Goal: Task Accomplishment & Management: Manage account settings

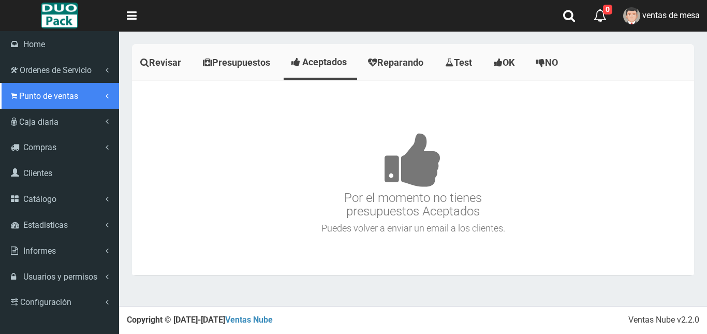
drag, startPoint x: 99, startPoint y: 100, endPoint x: 98, endPoint y: 129, distance: 29.0
click at [99, 102] on link "Punto de ventas" at bounding box center [59, 96] width 119 height 26
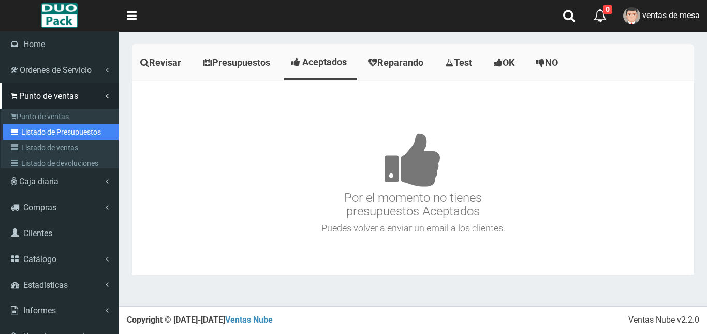
click at [98, 129] on link "Listado de Presupuestos" at bounding box center [60, 132] width 115 height 16
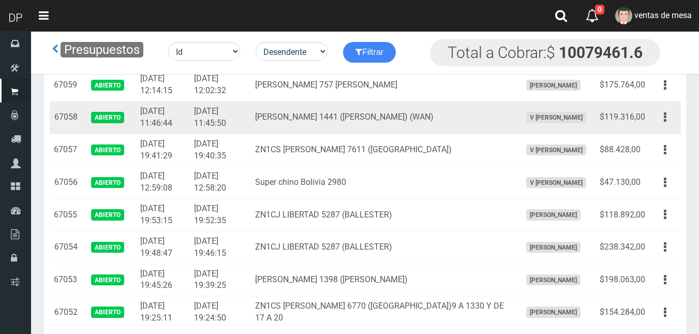
scroll to position [35, 0]
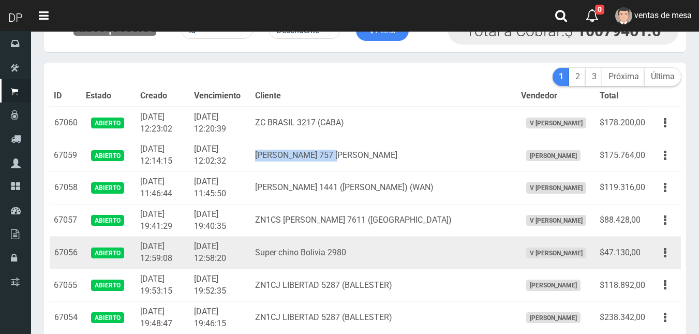
drag, startPoint x: 274, startPoint y: 154, endPoint x: 405, endPoint y: 252, distance: 163.2
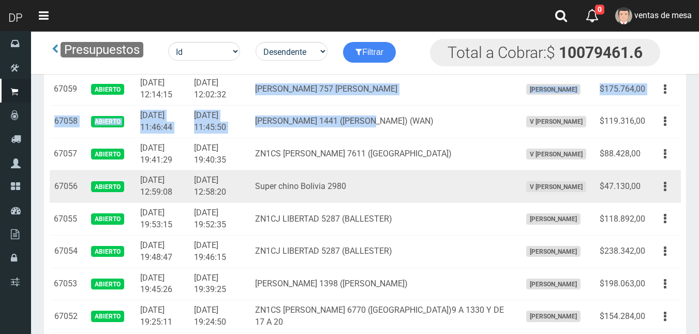
scroll to position [52, 0]
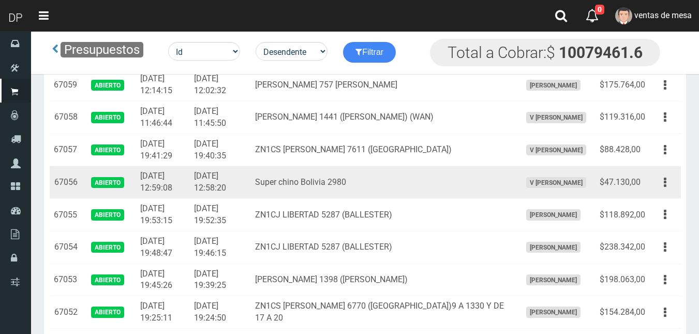
click at [471, 186] on td "Super chino Bolivia 2980" at bounding box center [384, 182] width 266 height 33
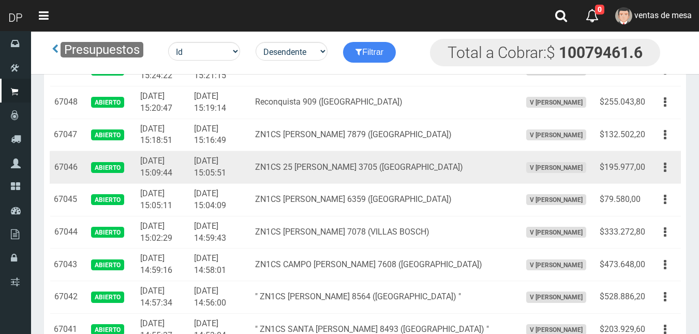
scroll to position [8601, 0]
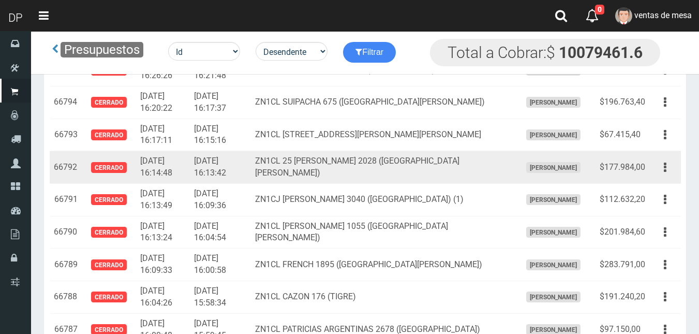
click at [659, 172] on button "button" at bounding box center [665, 167] width 23 height 18
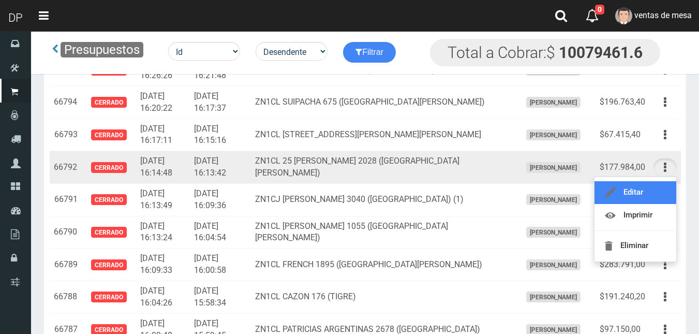
click at [656, 197] on link "Editar" at bounding box center [636, 192] width 82 height 23
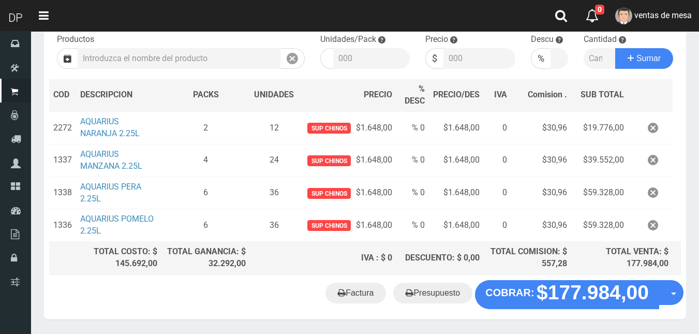
scroll to position [149, 0]
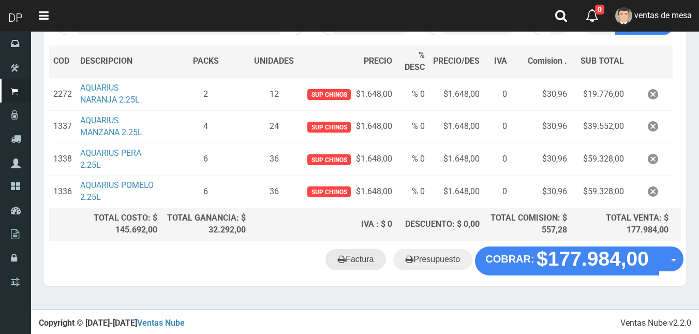
click at [375, 261] on link "Factura" at bounding box center [356, 259] width 61 height 21
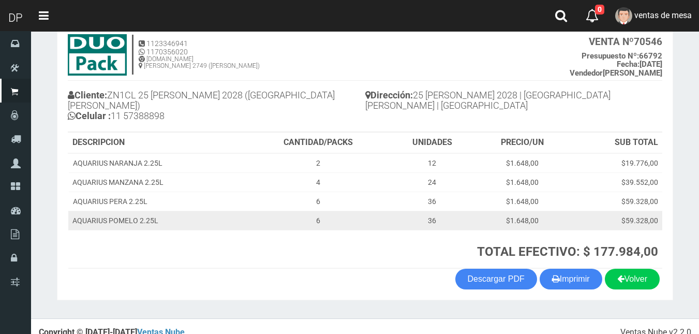
scroll to position [66, 0]
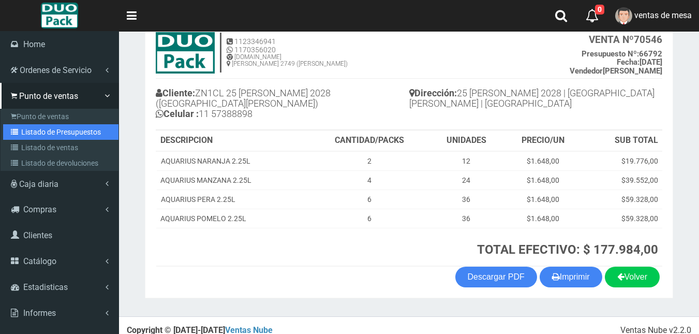
click at [76, 136] on link "Listado de Presupuestos" at bounding box center [60, 132] width 115 height 16
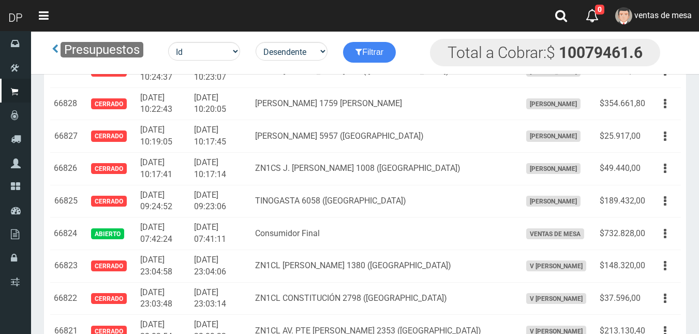
scroll to position [7513, 0]
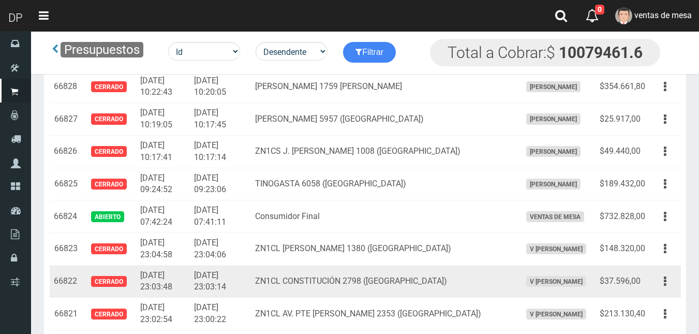
drag, startPoint x: 665, startPoint y: 213, endPoint x: 643, endPoint y: 285, distance: 75.2
click at [660, 231] on td "Editar Imprimir Eliminar" at bounding box center [666, 216] width 32 height 33
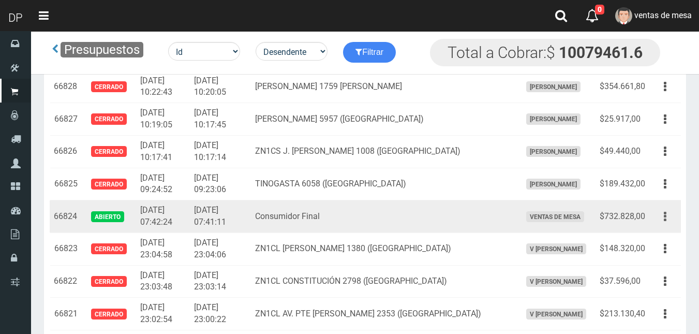
click at [670, 210] on td "Editar Imprimir Eliminar" at bounding box center [666, 216] width 32 height 33
drag, startPoint x: 669, startPoint y: 214, endPoint x: 663, endPoint y: 263, distance: 49.6
click at [669, 219] on button "button" at bounding box center [665, 217] width 23 height 18
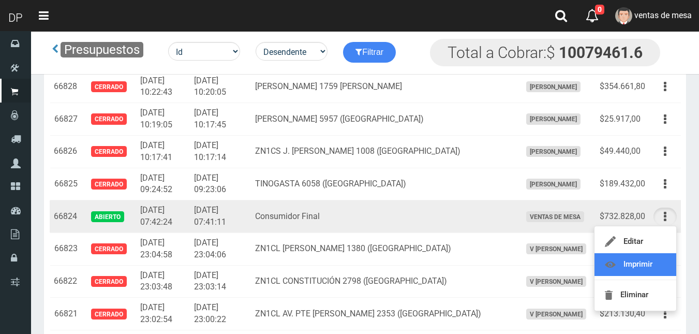
click at [661, 268] on link "Imprimir" at bounding box center [636, 264] width 82 height 23
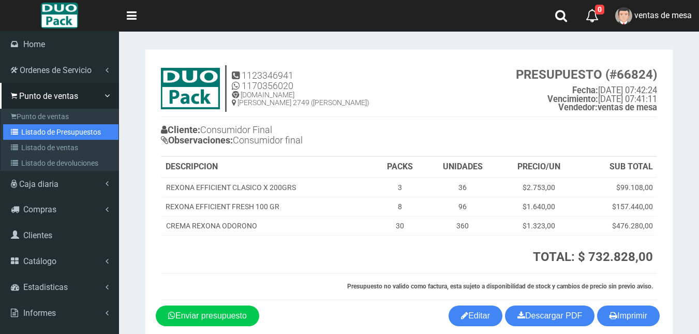
click at [77, 134] on link "Listado de Presupuestos" at bounding box center [60, 132] width 115 height 16
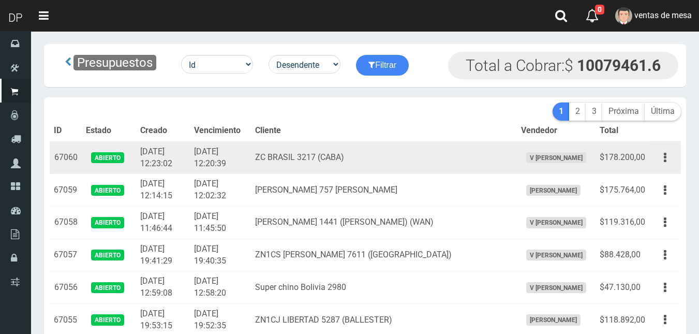
click at [296, 159] on td "ZC BRASIL 3217 (CABA)" at bounding box center [384, 157] width 266 height 33
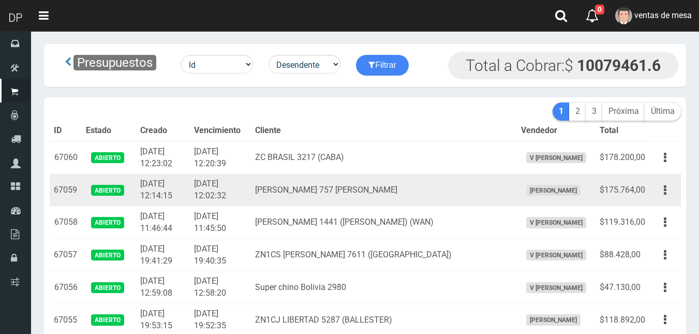
click at [222, 192] on td "[DATE] 12:02:32" at bounding box center [220, 190] width 61 height 33
